Goal: Navigation & Orientation: Find specific page/section

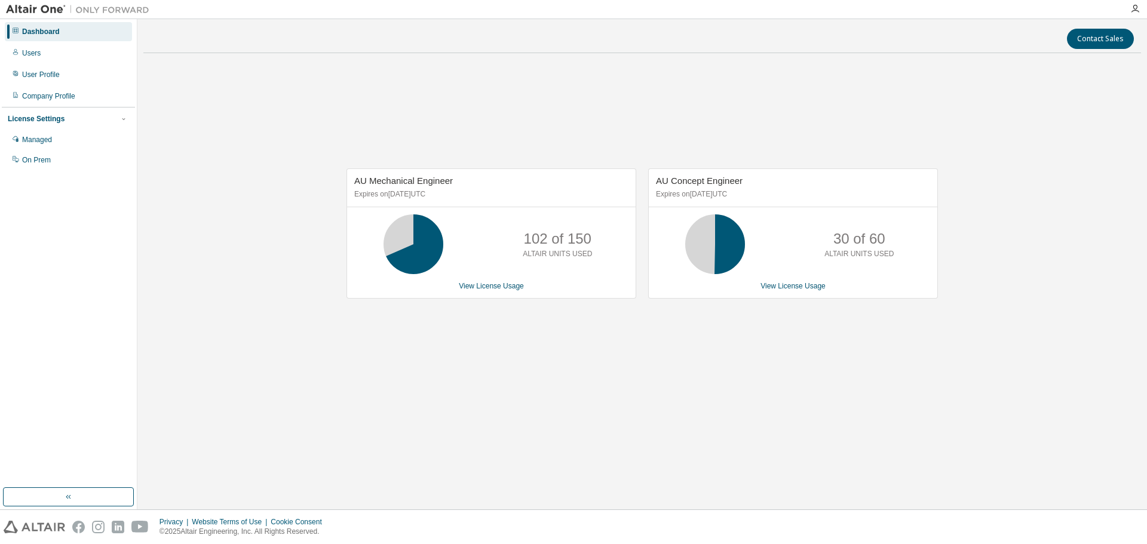
drag, startPoint x: 1006, startPoint y: 376, endPoint x: 943, endPoint y: 318, distance: 85.4
click at [1006, 376] on div "AU Mechanical Engineer Expires on [DATE] UTC 102 of 150 ALTAIR UNITS USED View …" at bounding box center [641, 240] width 997 height 354
